Goal: Task Accomplishment & Management: Use online tool/utility

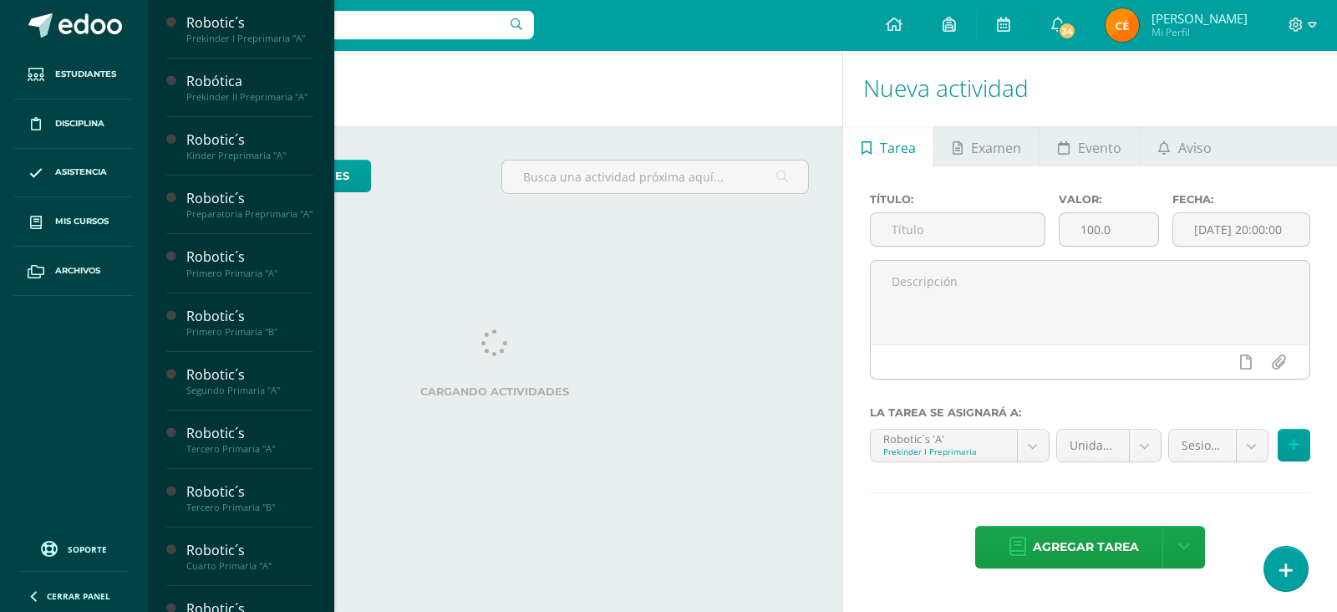
scroll to position [650, 0]
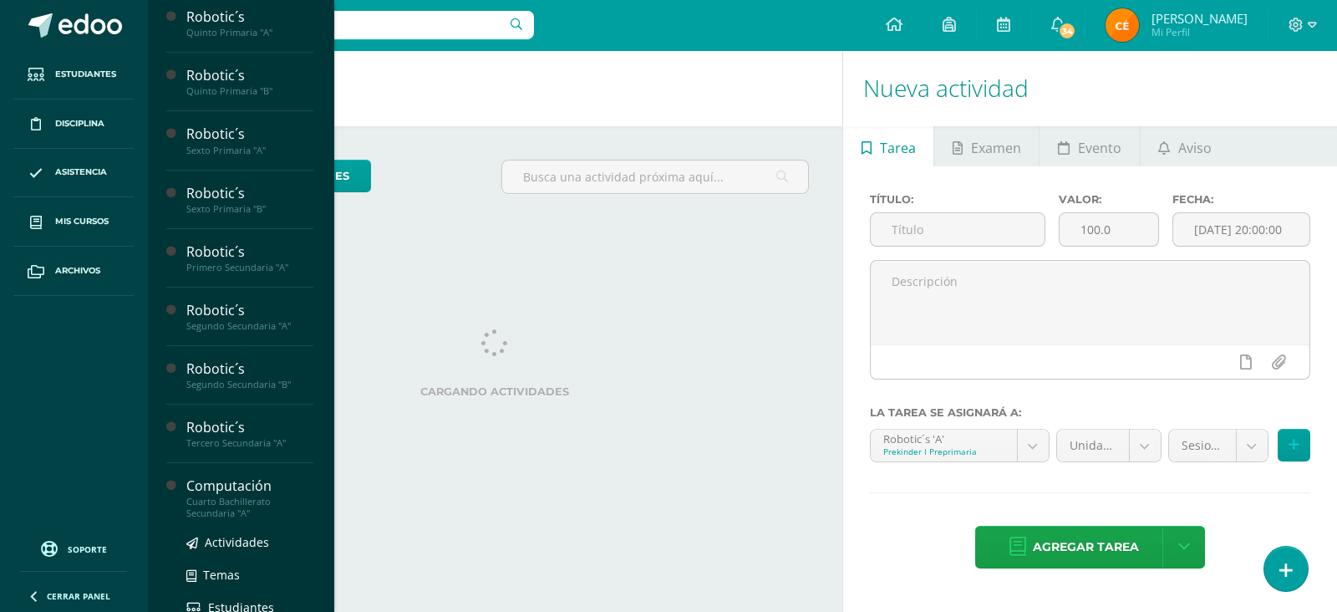
click at [216, 496] on div "Computación" at bounding box center [249, 485] width 127 height 19
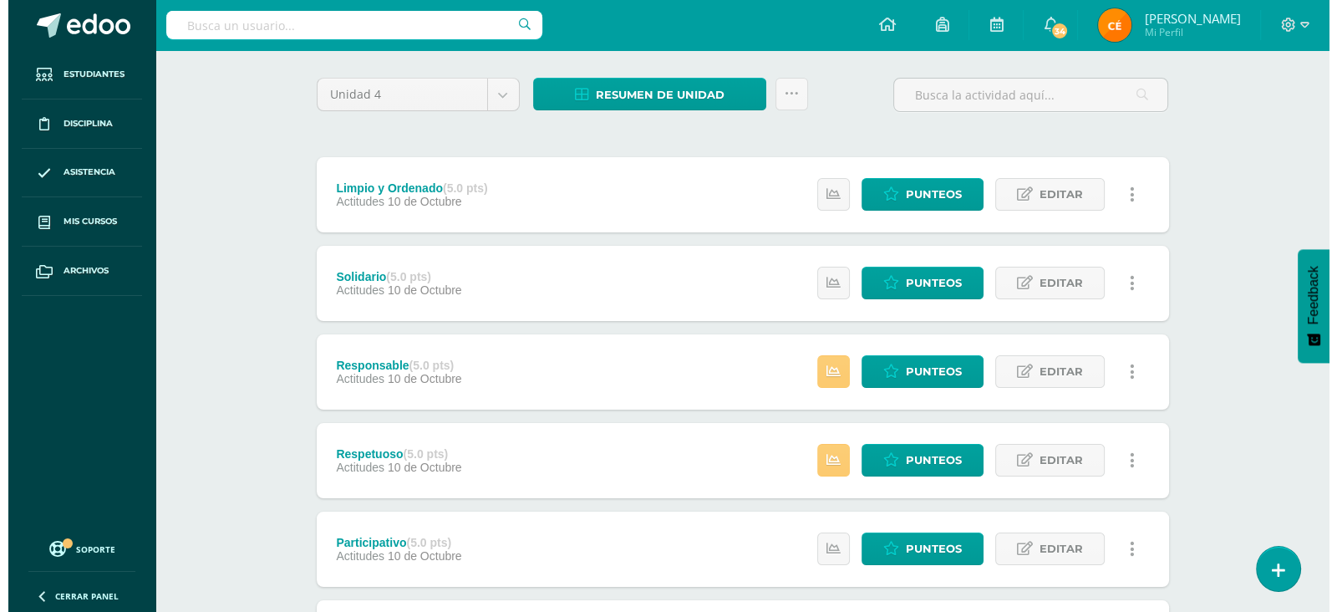
scroll to position [85, 0]
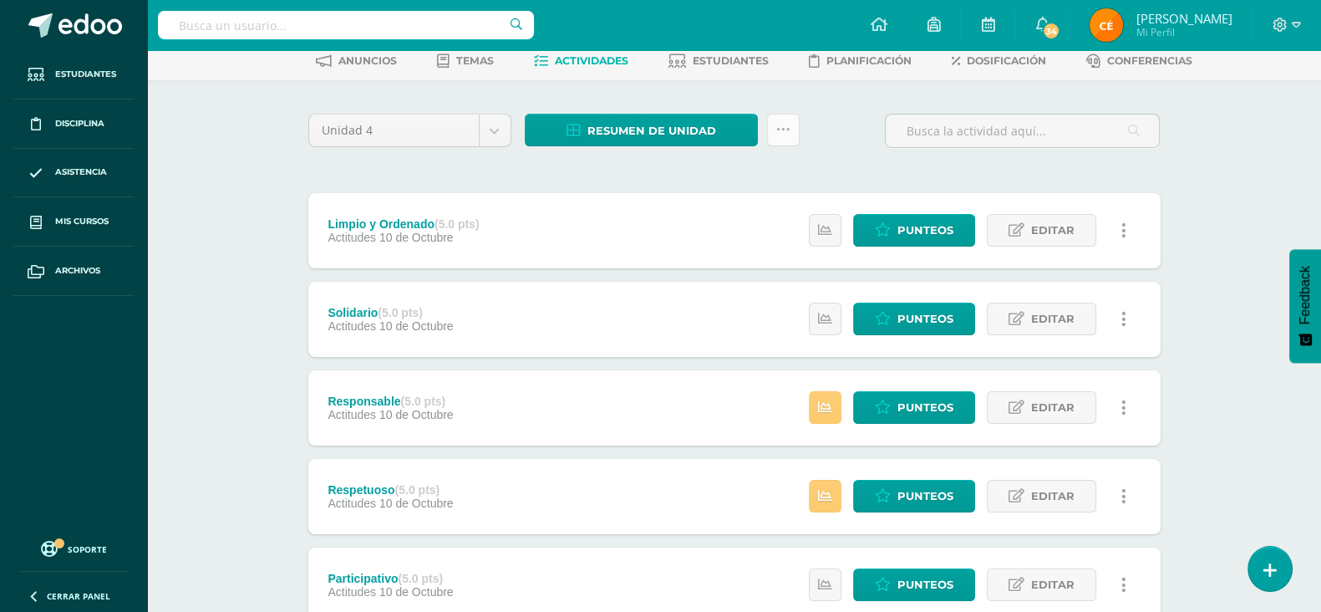
click at [781, 130] on icon at bounding box center [783, 130] width 14 height 14
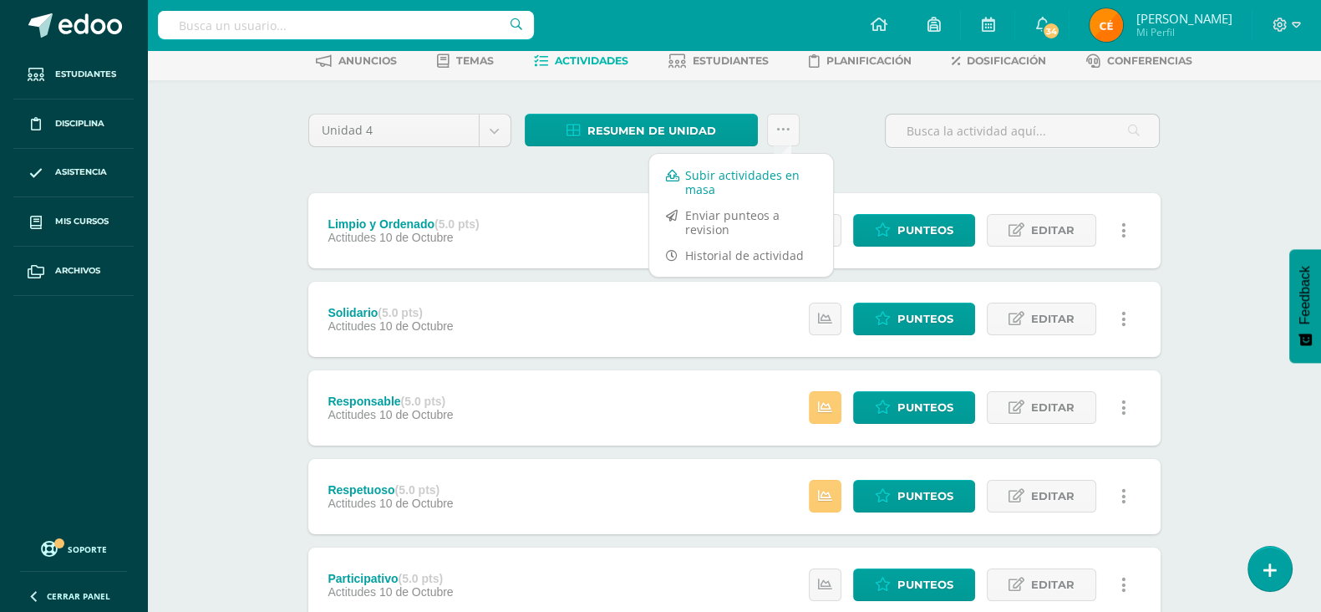
click at [723, 173] on link "Subir actividades en masa" at bounding box center [741, 182] width 184 height 40
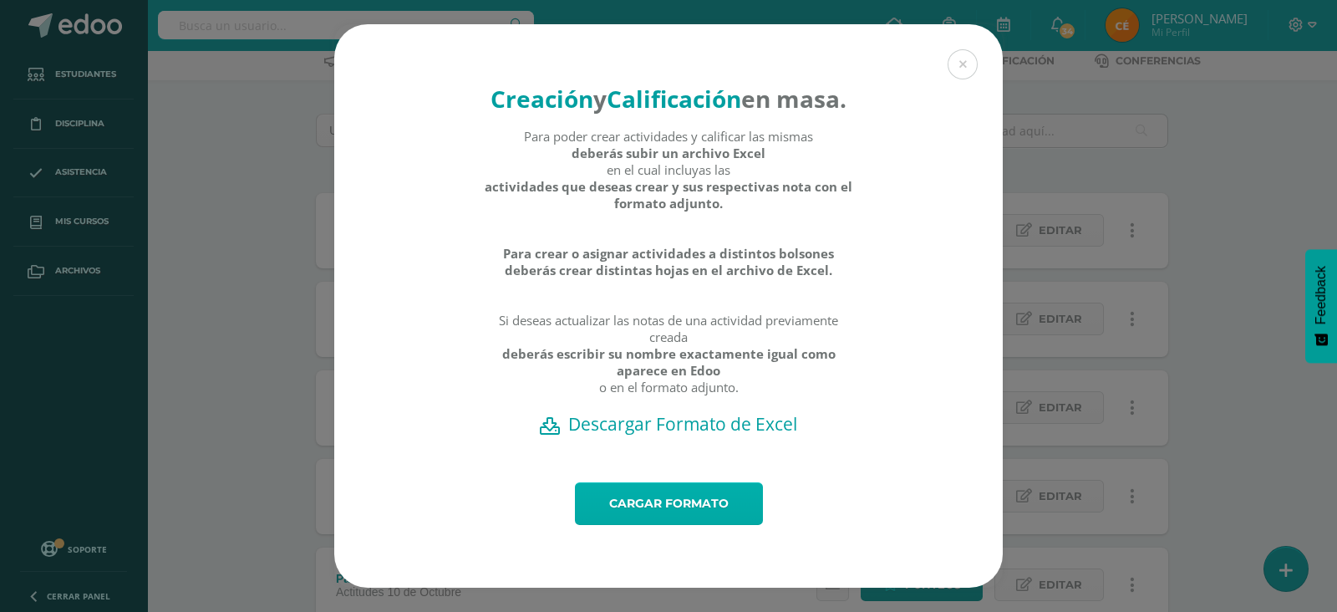
click at [660, 512] on link "Cargar formato" at bounding box center [669, 503] width 188 height 43
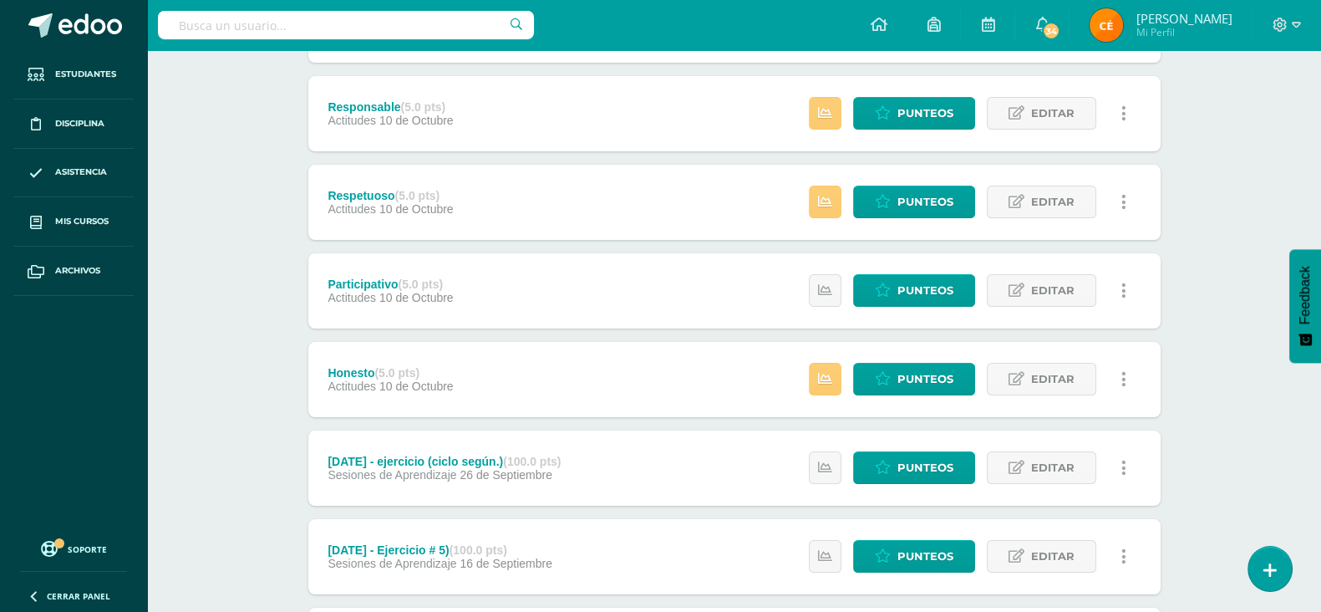
scroll to position [382, 0]
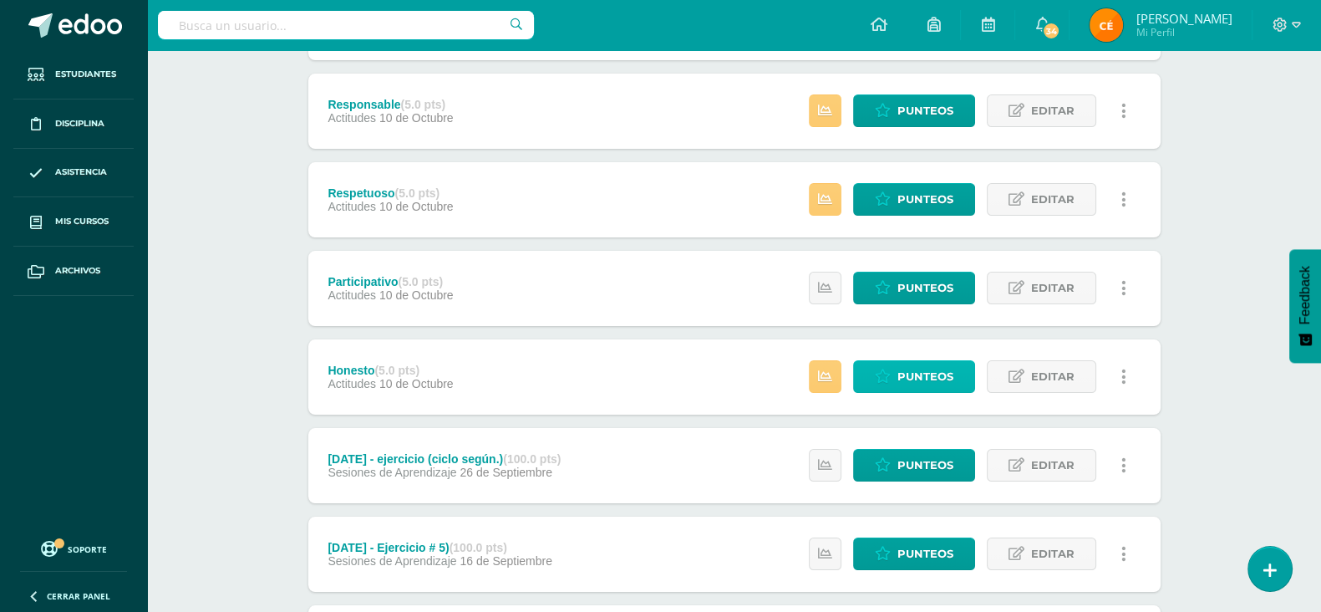
click at [928, 386] on span "Punteos" at bounding box center [926, 376] width 56 height 31
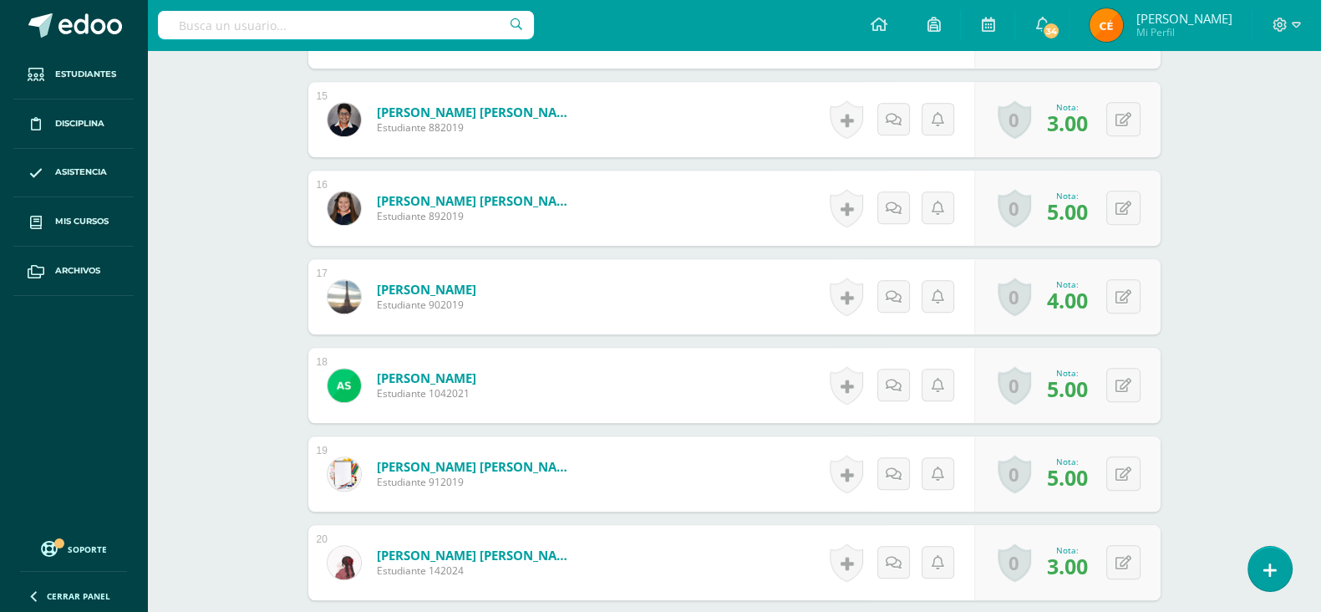
scroll to position [2023, 0]
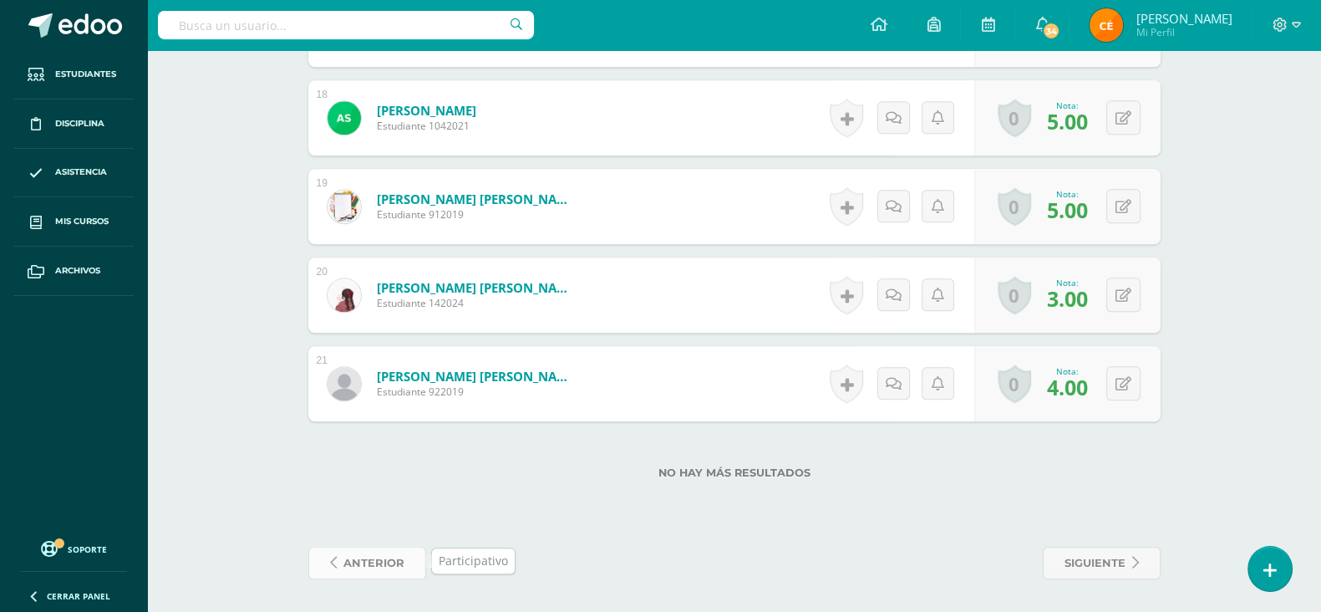
click at [355, 549] on span "anterior" at bounding box center [374, 562] width 61 height 31
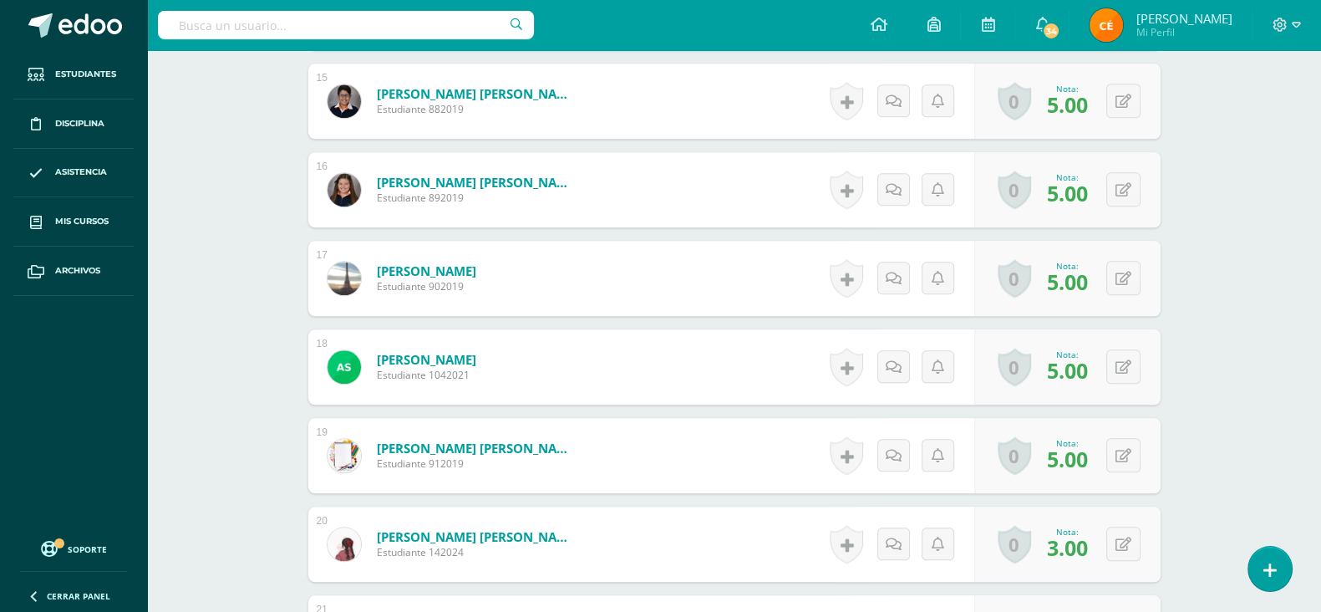
scroll to position [1774, 0]
